Goal: Task Accomplishment & Management: Manage account settings

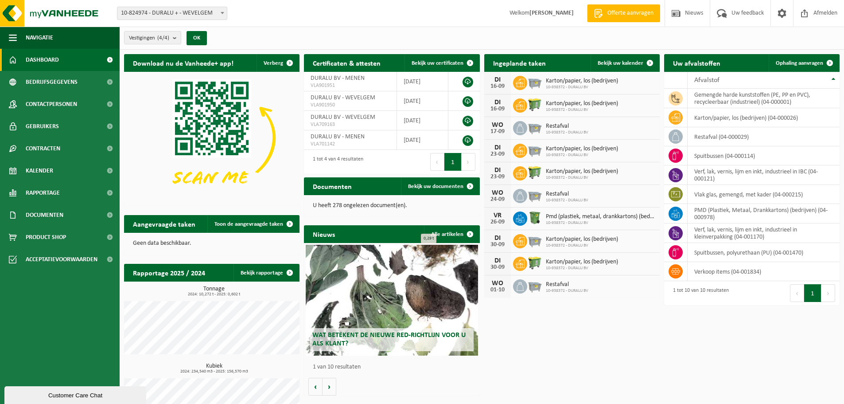
click at [523, 86] on icon at bounding box center [520, 82] width 9 height 9
click at [632, 56] on link "Bekijk uw kalender" at bounding box center [625, 63] width 68 height 18
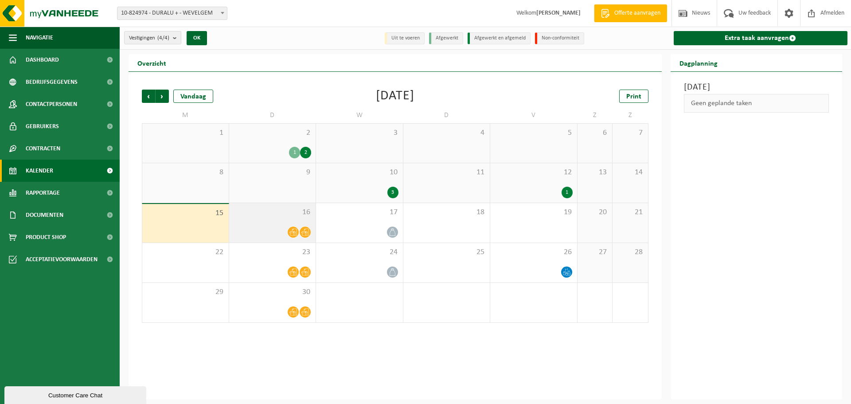
click at [289, 222] on div "16" at bounding box center [272, 222] width 87 height 39
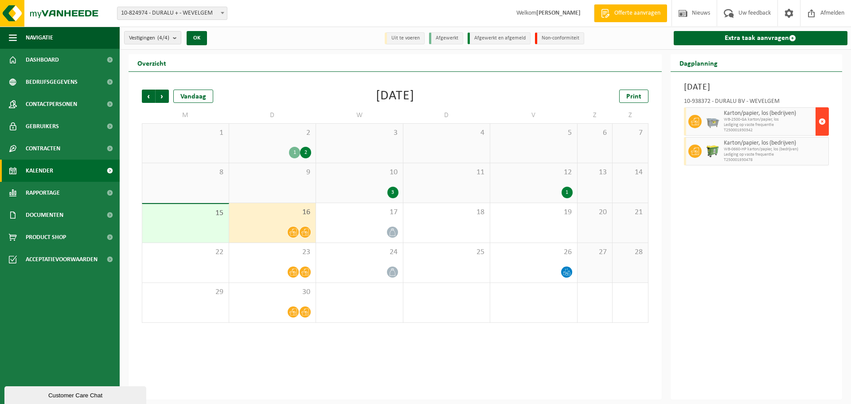
click at [827, 119] on button "button" at bounding box center [822, 121] width 13 height 28
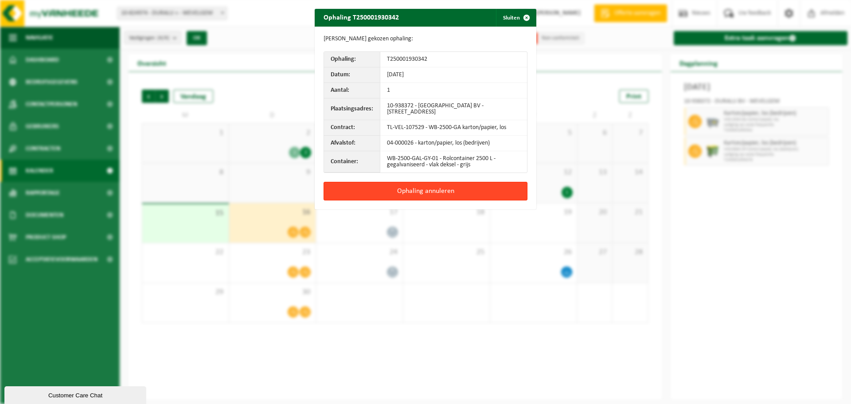
click at [414, 192] on button "Ophaling annuleren" at bounding box center [426, 191] width 204 height 19
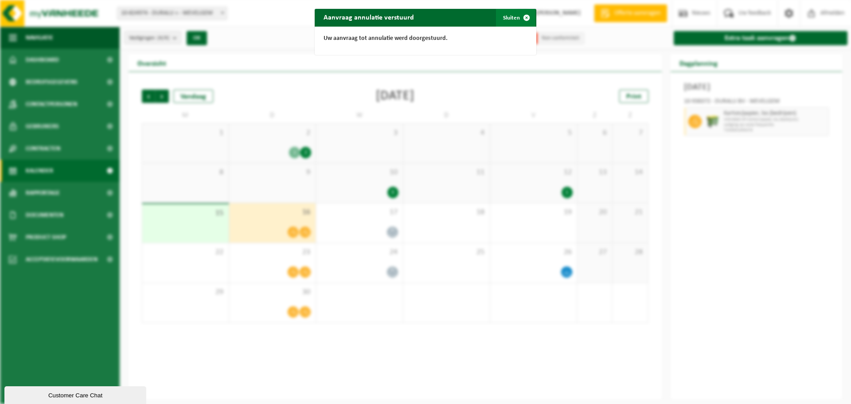
click at [522, 14] on span "button" at bounding box center [527, 18] width 18 height 18
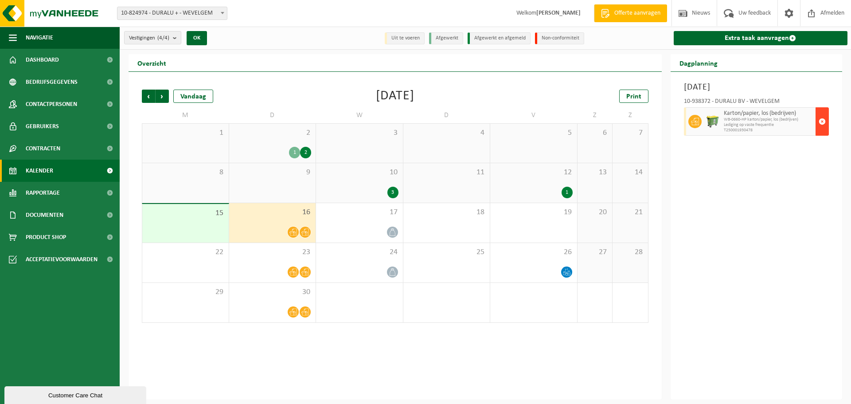
click at [821, 122] on span "button" at bounding box center [822, 122] width 7 height 18
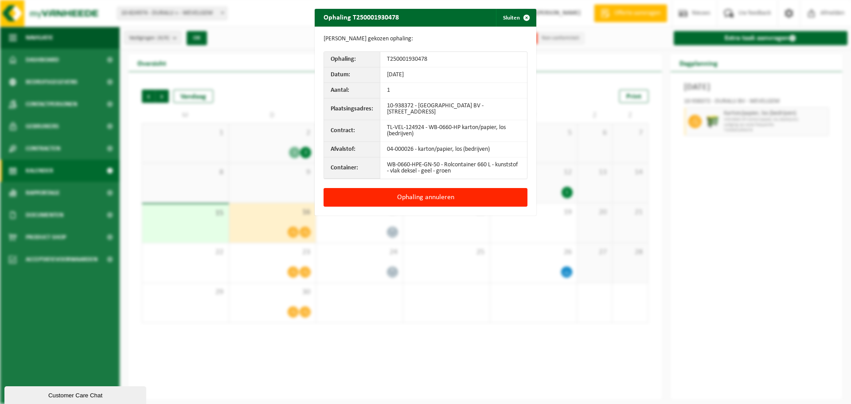
click at [422, 187] on div "Gegevens gekozen ophaling: Ophaling: T250001930478 Datum: 16-09-25 Aantal: 1 Pl…" at bounding box center [426, 107] width 222 height 161
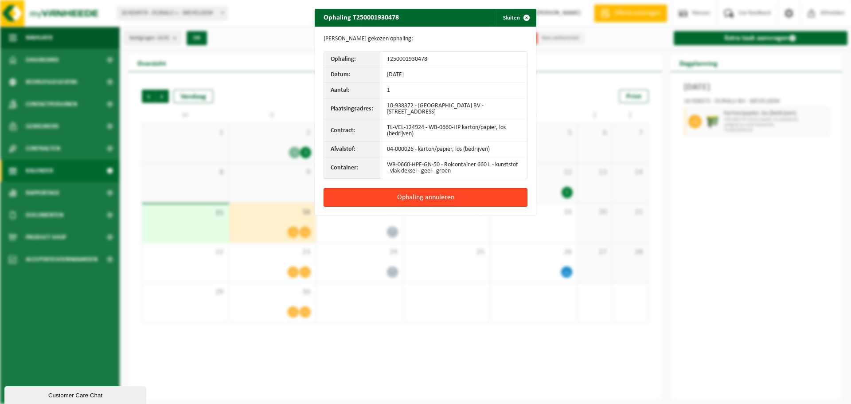
click at [430, 200] on button "Ophaling annuleren" at bounding box center [426, 197] width 204 height 19
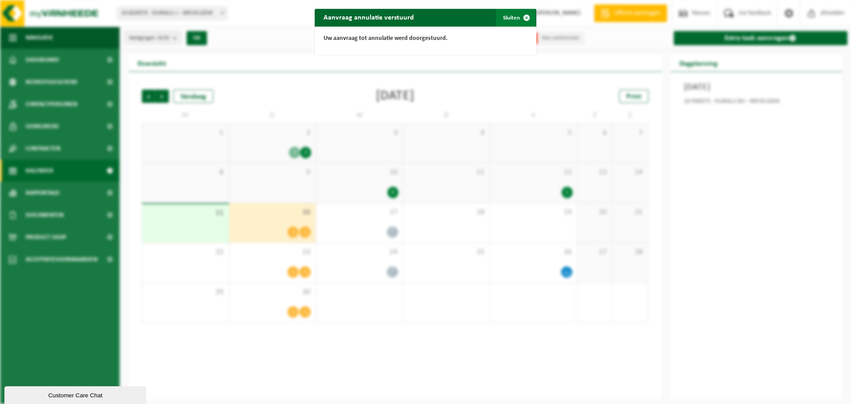
click at [522, 15] on span "button" at bounding box center [527, 18] width 18 height 18
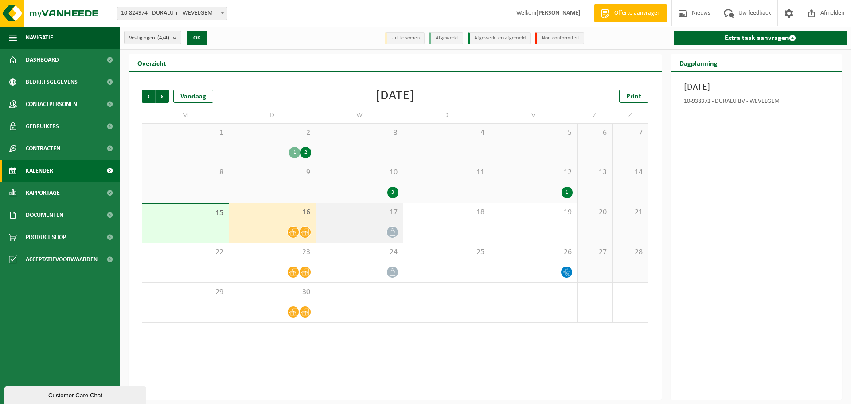
click at [376, 224] on div "17" at bounding box center [359, 222] width 87 height 39
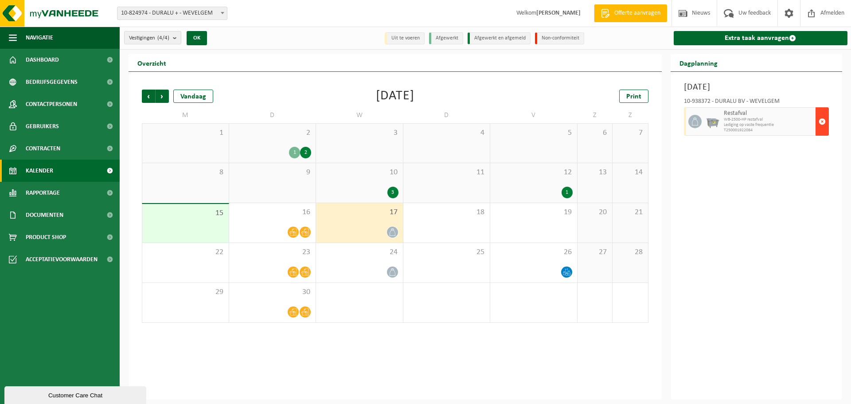
click at [819, 125] on span "button" at bounding box center [822, 122] width 7 height 18
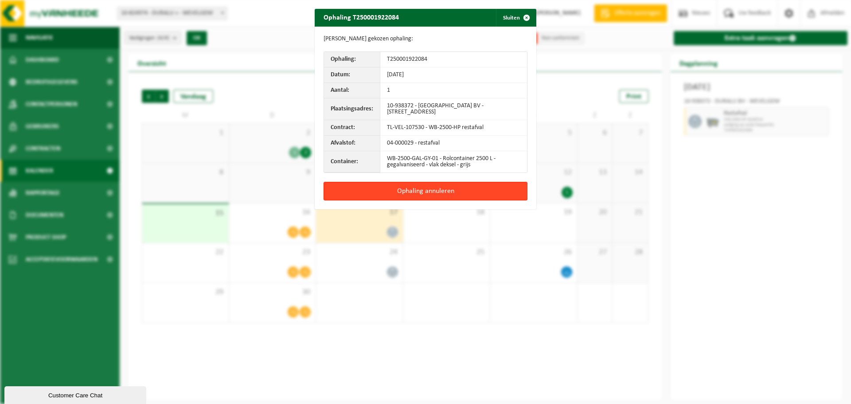
click at [406, 191] on button "Ophaling annuleren" at bounding box center [426, 191] width 204 height 19
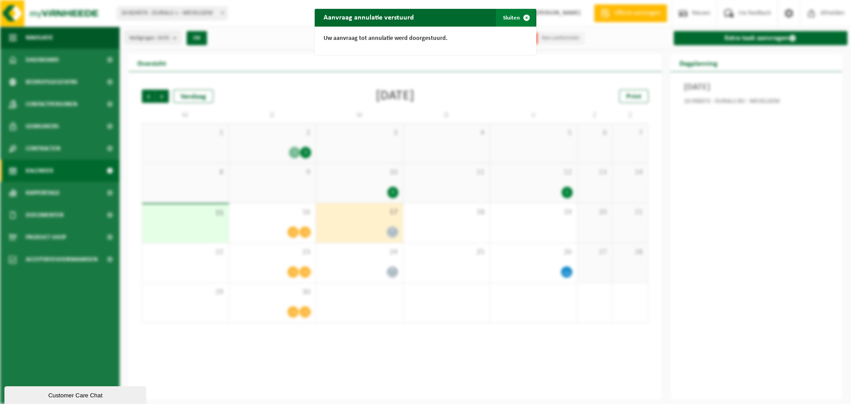
click at [523, 19] on span "button" at bounding box center [527, 18] width 18 height 18
